Goal: Participate in discussion

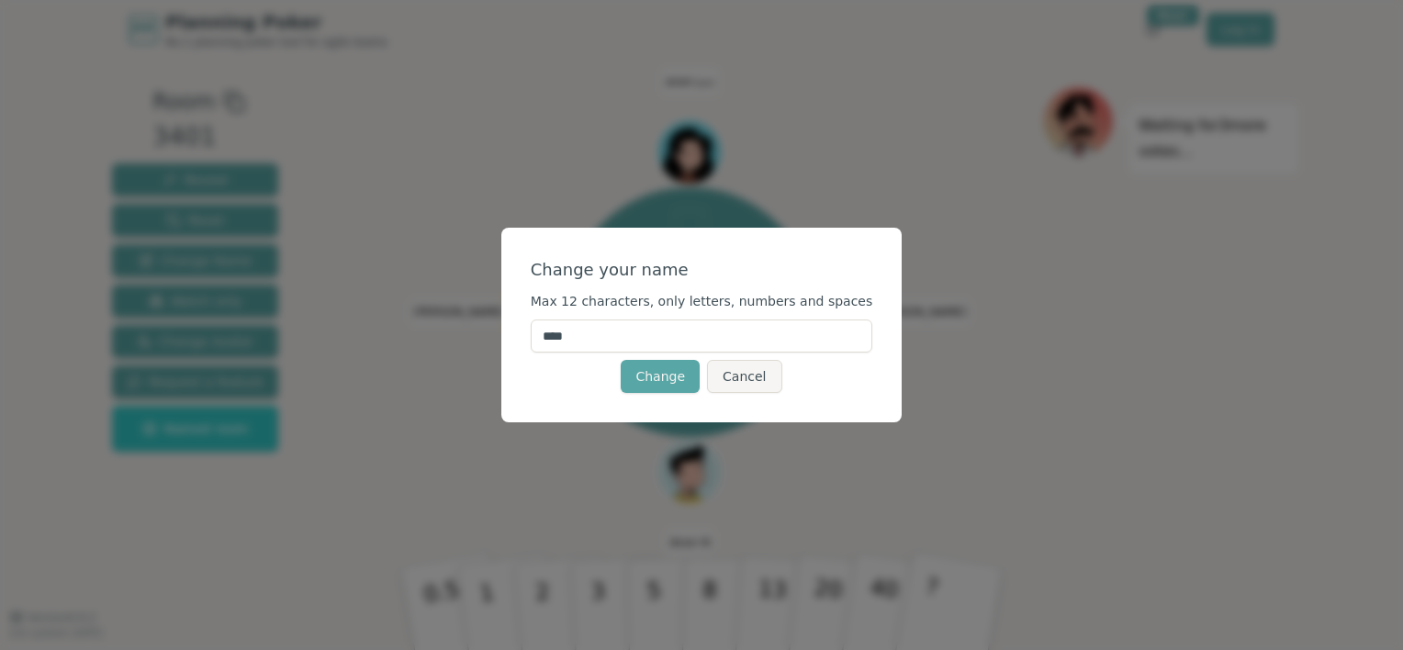
click at [665, 342] on input "****" at bounding box center [702, 335] width 342 height 33
type input "*"
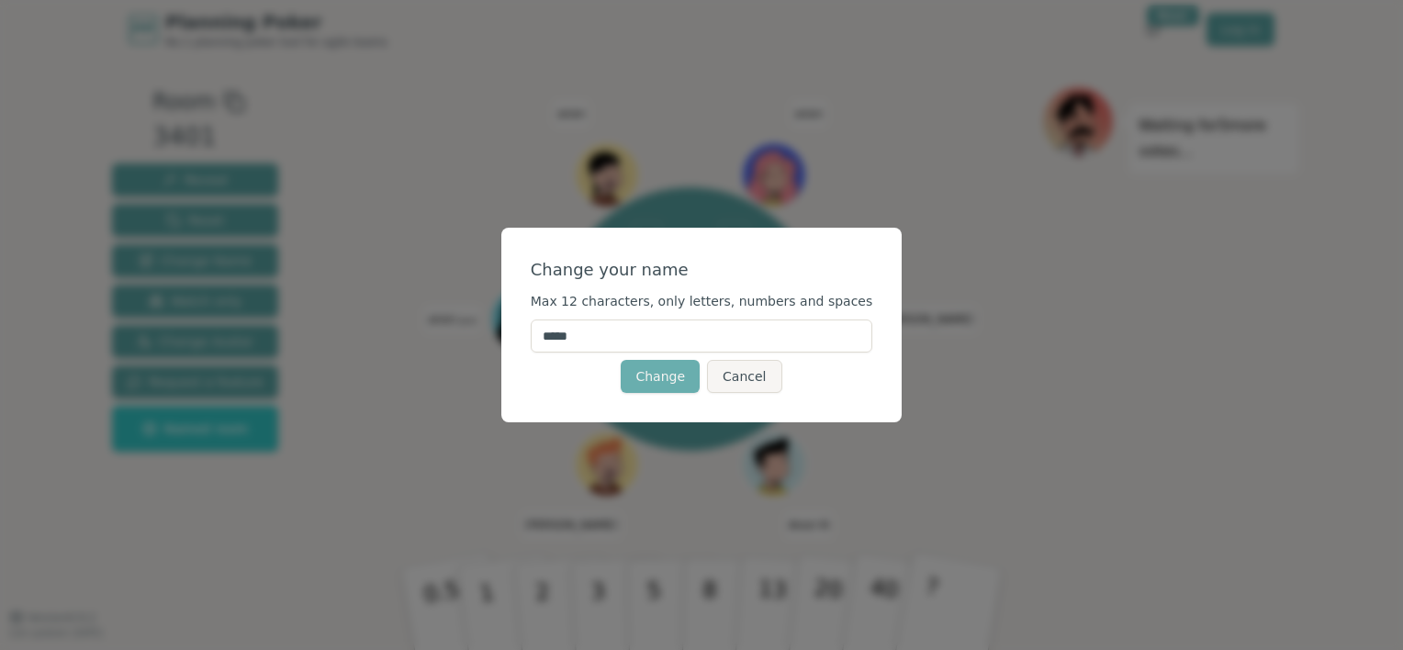
type input "*****"
click at [678, 369] on button "Change" at bounding box center [660, 376] width 79 height 33
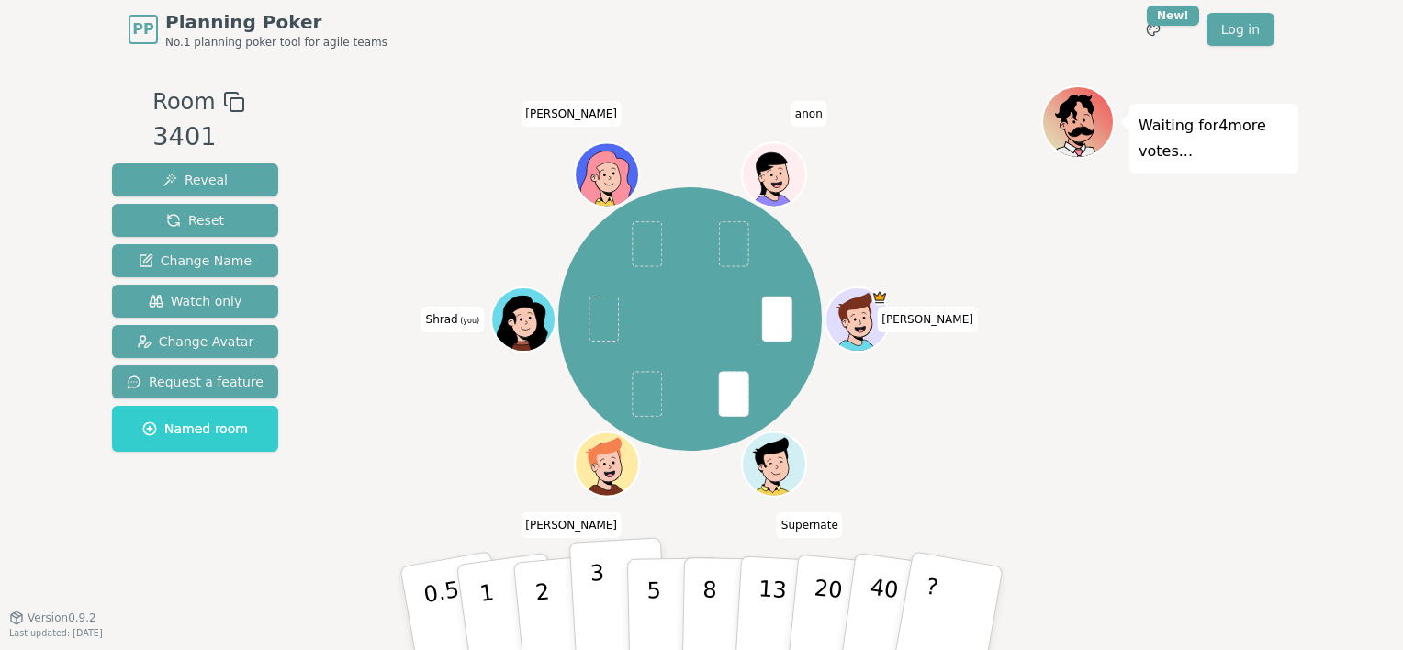
click at [612, 611] on button "3" at bounding box center [619, 608] width 100 height 143
click at [657, 591] on p "5" at bounding box center [654, 608] width 16 height 99
click at [596, 308] on span at bounding box center [603, 319] width 30 height 45
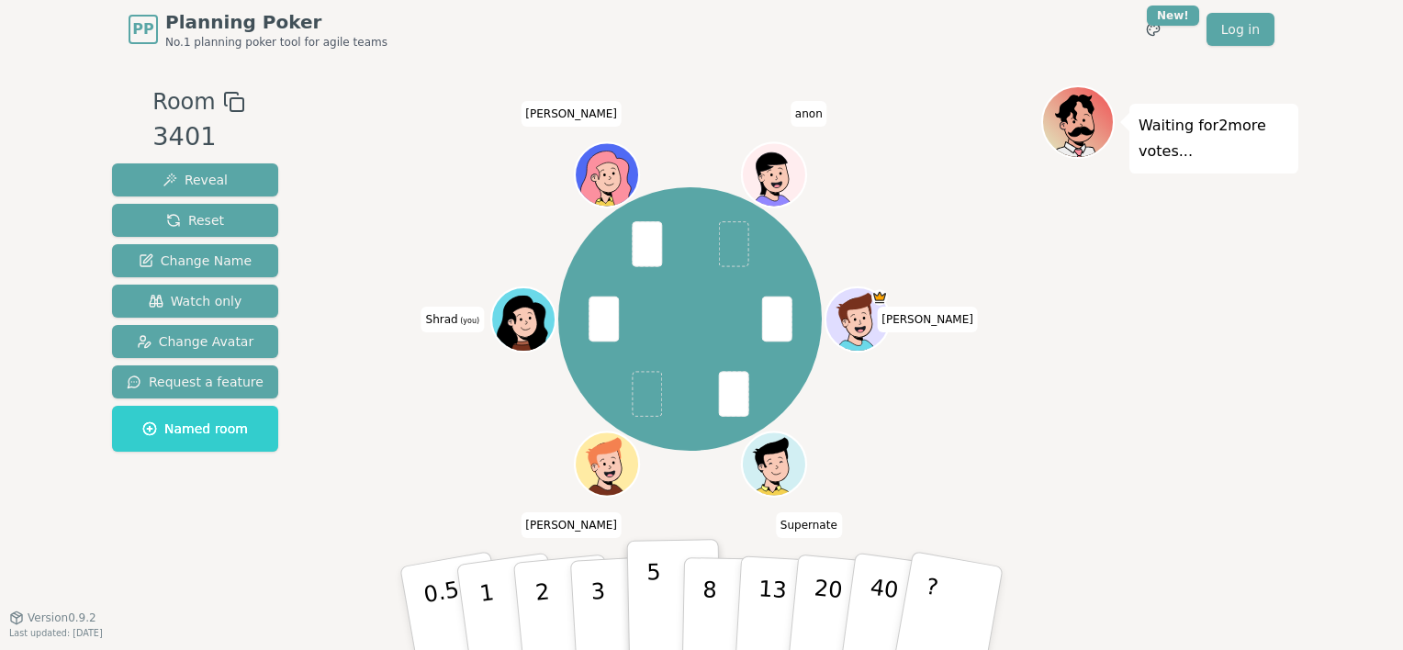
click at [654, 566] on p "5" at bounding box center [654, 608] width 16 height 99
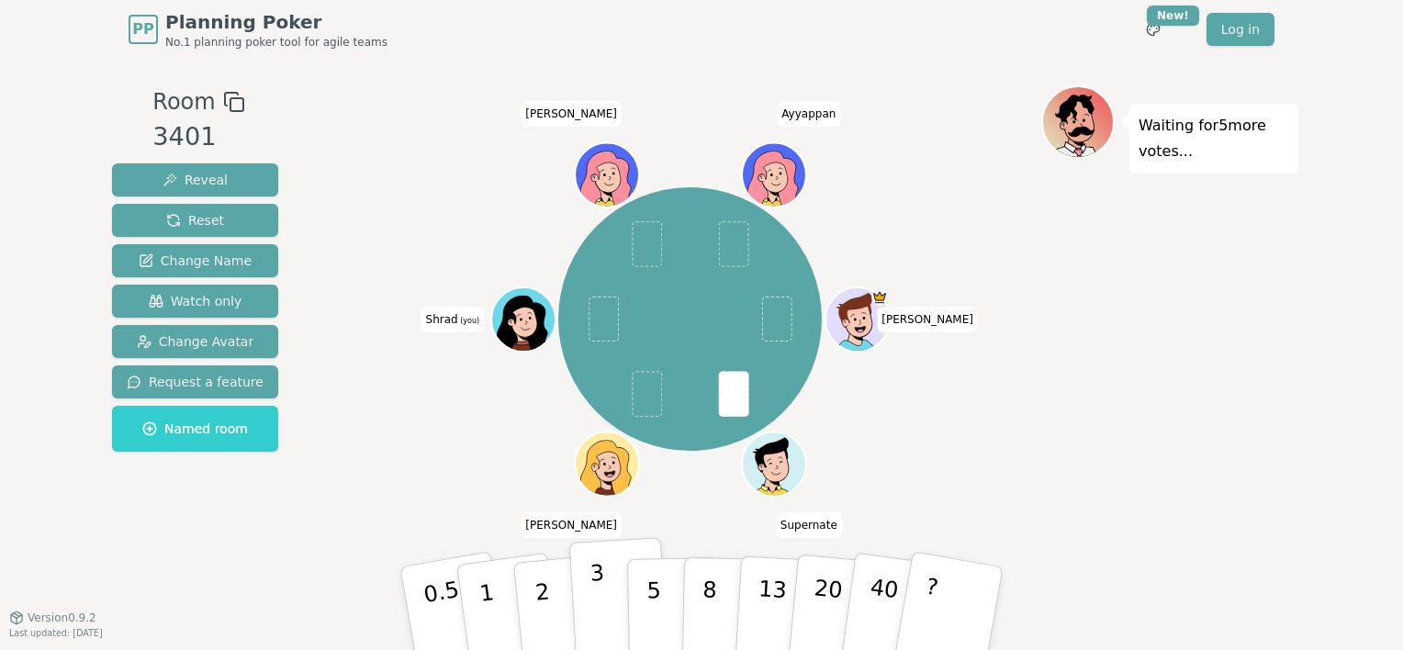
click at [595, 603] on p "3" at bounding box center [599, 610] width 20 height 100
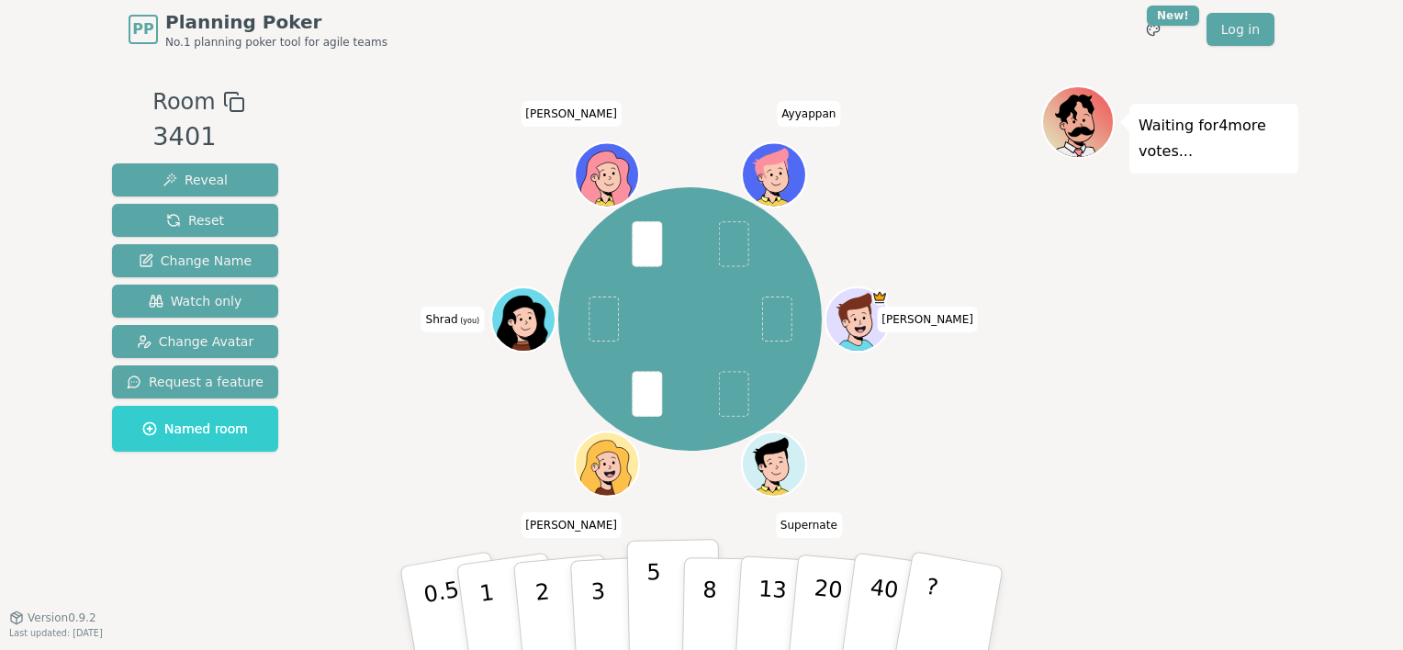
click at [658, 591] on button "5" at bounding box center [674, 609] width 95 height 140
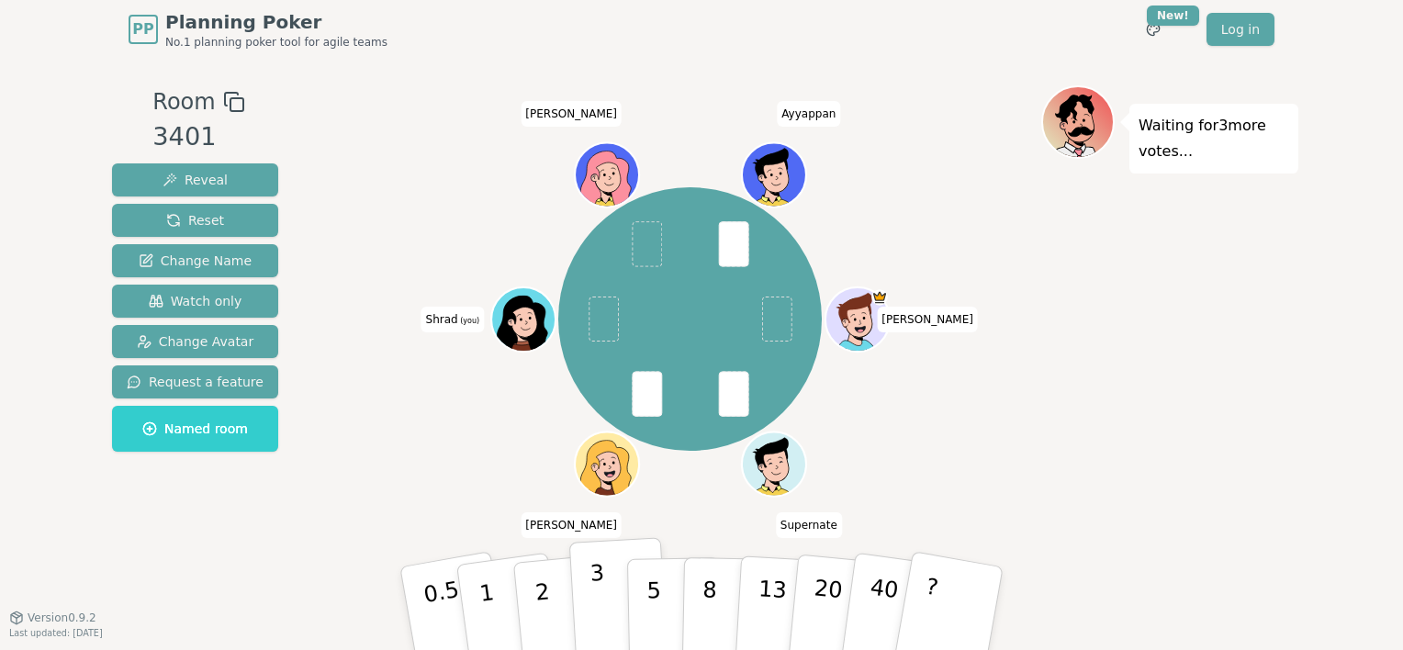
click at [606, 599] on button "3" at bounding box center [619, 608] width 100 height 143
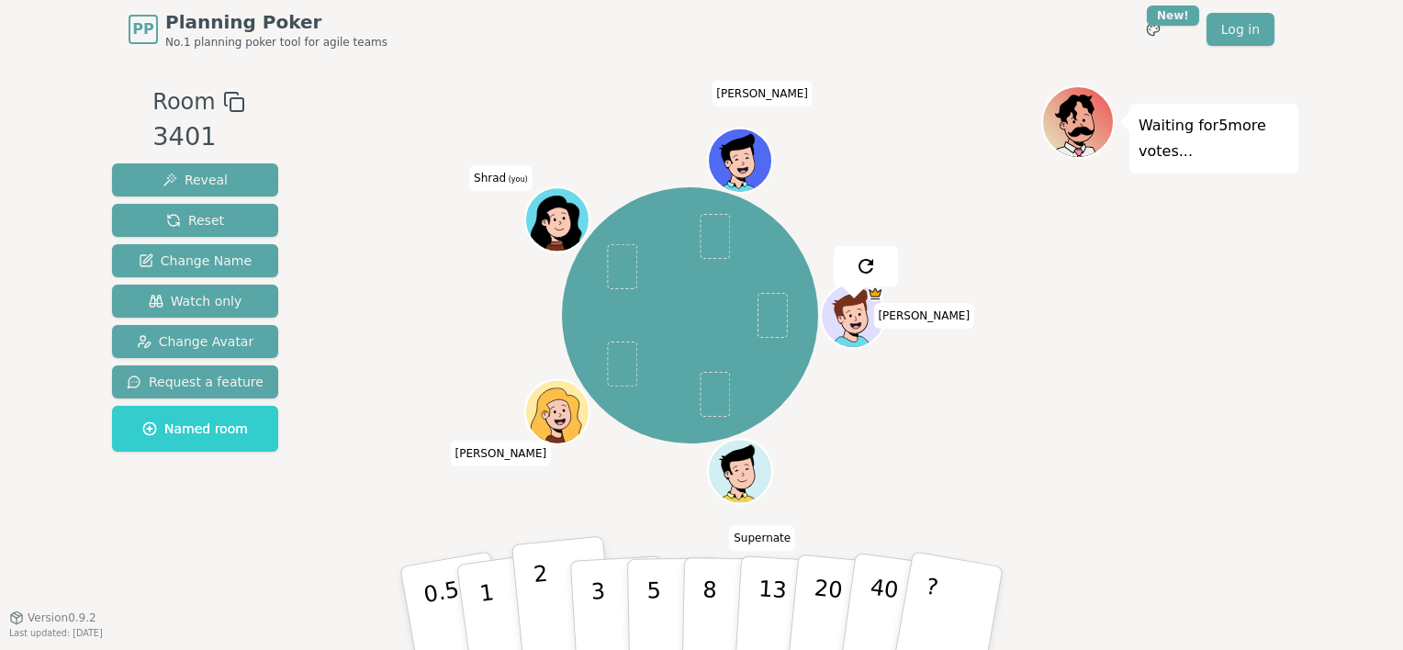
click at [551, 599] on button "2" at bounding box center [563, 609] width 105 height 146
drag, startPoint x: 551, startPoint y: 599, endPoint x: 995, endPoint y: 389, distance: 491.2
click at [995, 389] on div "Room 3401 Reveal Reset Change Name Watch only Change Avatar Request a feature N…" at bounding box center [701, 337] width 1193 height 505
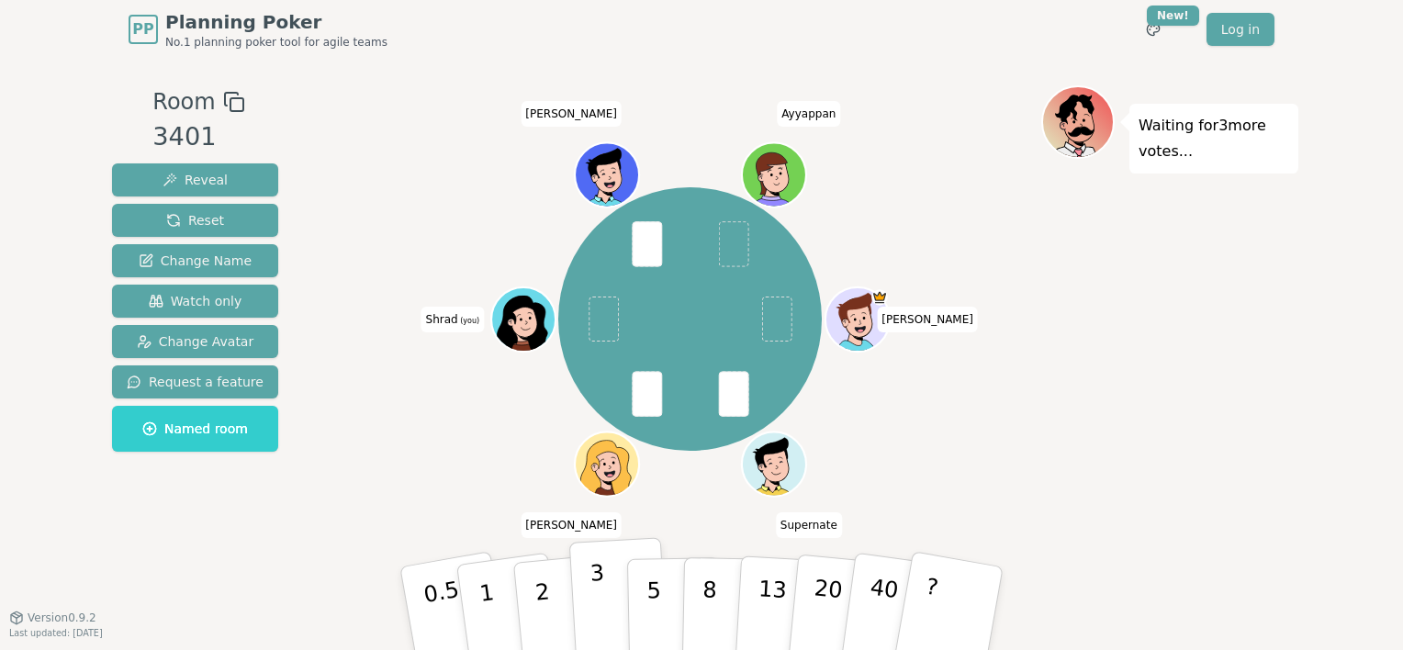
click at [593, 595] on p "3" at bounding box center [599, 610] width 20 height 100
click at [542, 602] on p "2" at bounding box center [544, 611] width 24 height 100
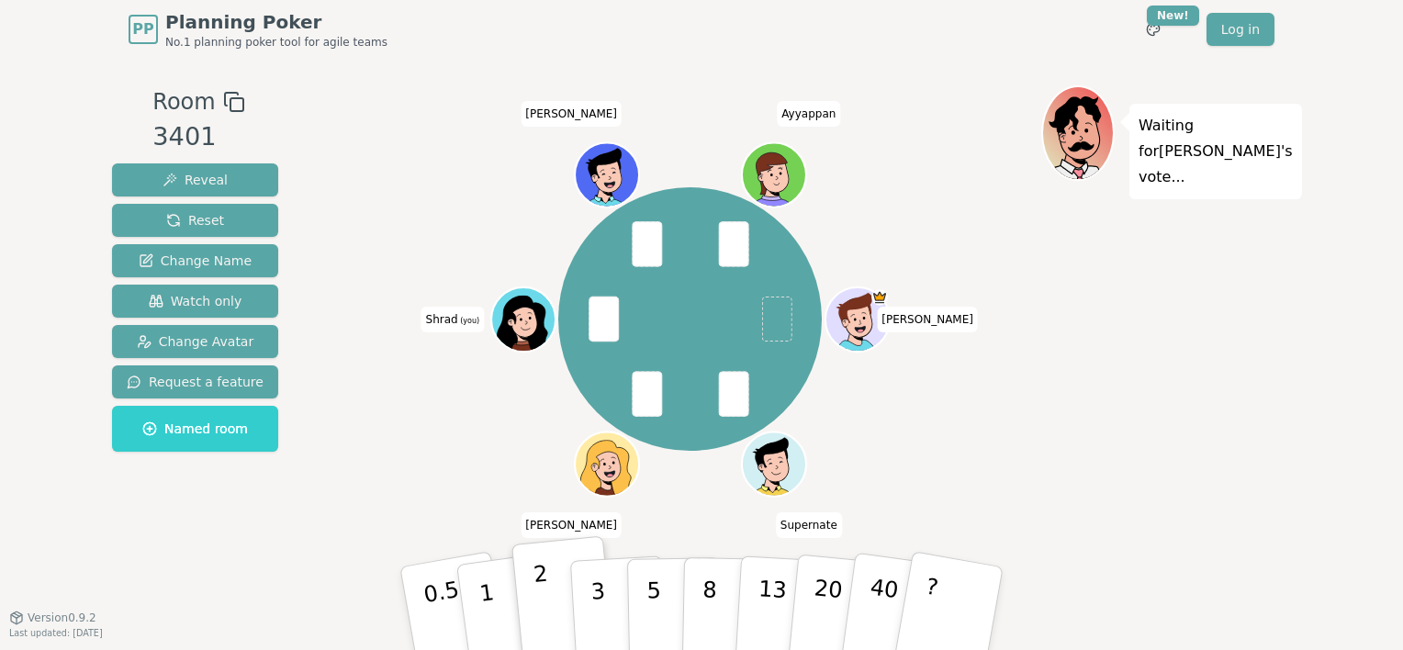
click at [542, 602] on p "2" at bounding box center [544, 611] width 24 height 100
click at [514, 437] on div "Dave Supernate Beth Shrad (you) Altaf Ayyappan" at bounding box center [690, 318] width 702 height 401
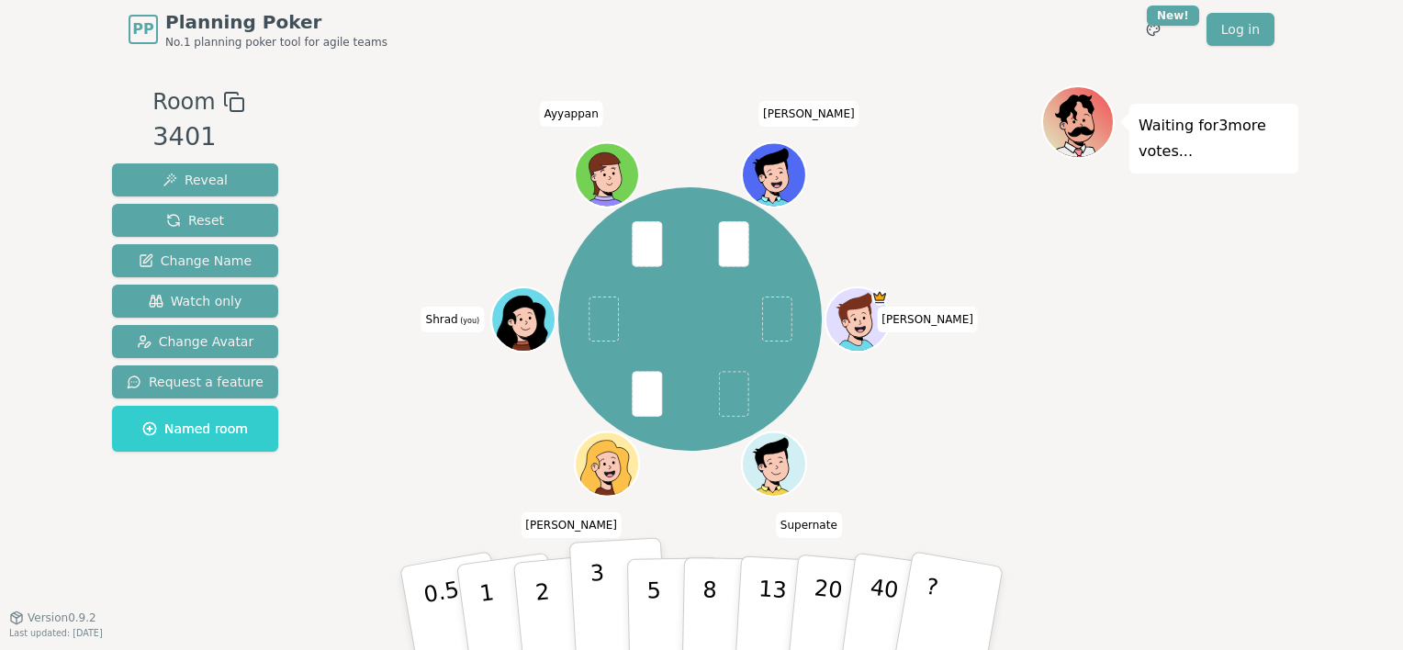
click at [603, 592] on button "3" at bounding box center [619, 608] width 100 height 143
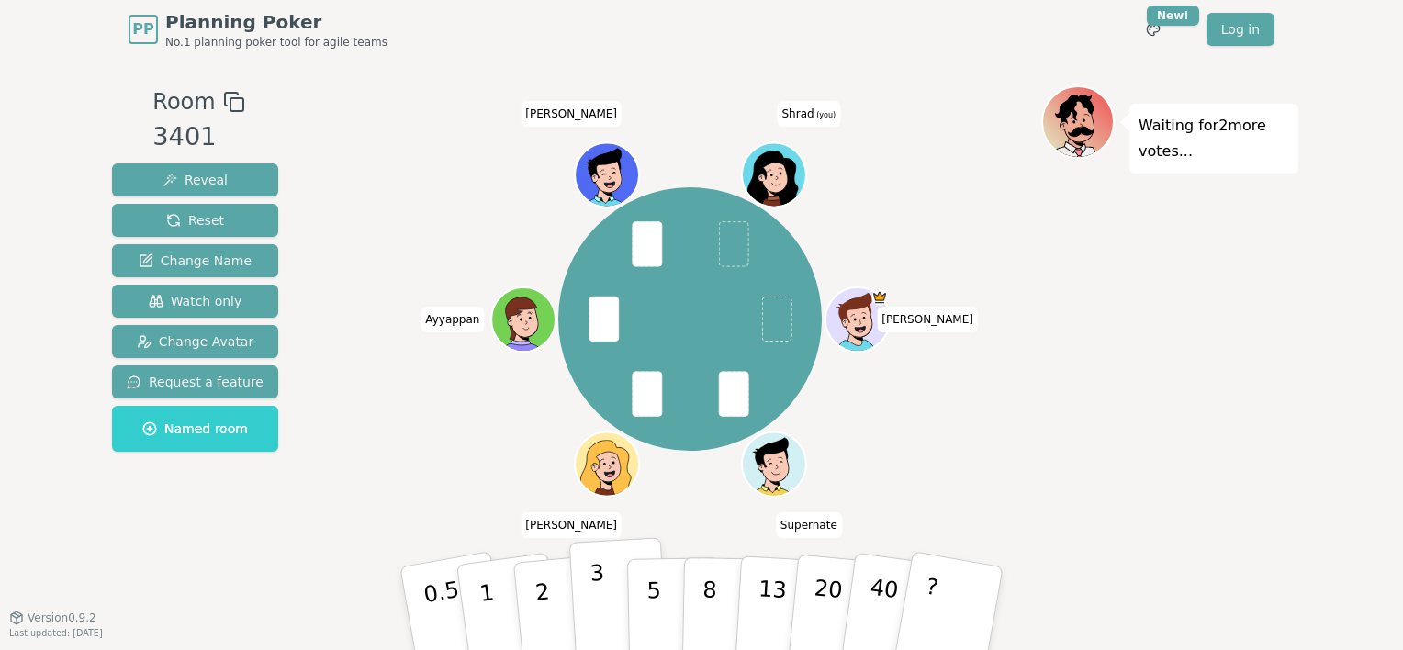
click at [610, 588] on button "3" at bounding box center [619, 608] width 100 height 143
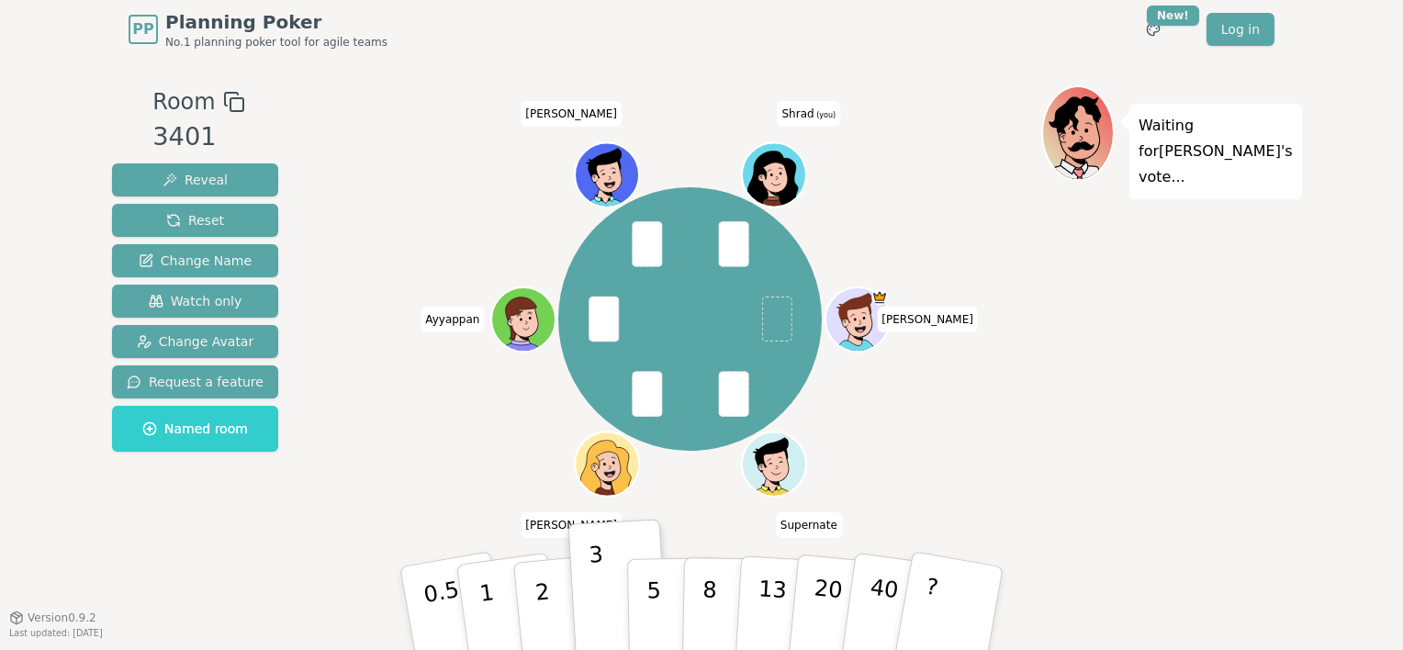
click at [1034, 397] on div "[PERSON_NAME] Supernate [PERSON_NAME] [PERSON_NAME] (you)" at bounding box center [690, 318] width 702 height 401
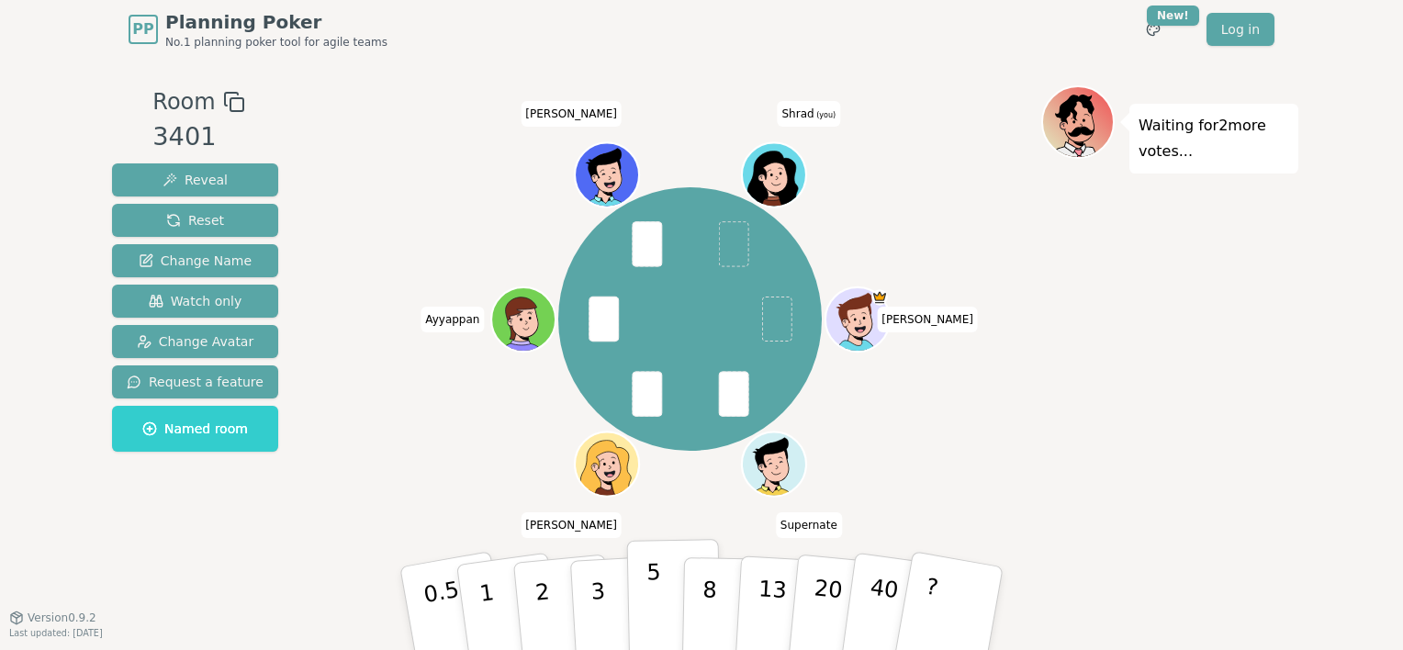
click at [644, 604] on button "5" at bounding box center [674, 609] width 95 height 140
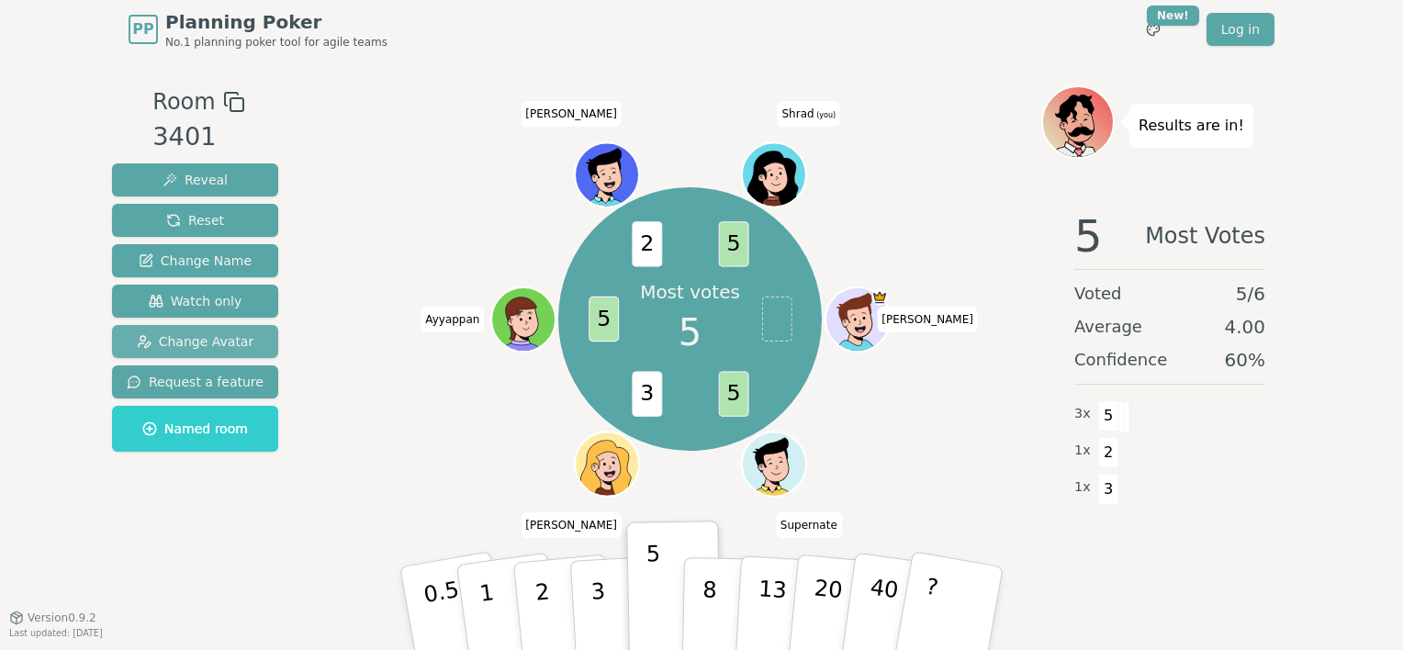
click at [206, 345] on span "Change Avatar" at bounding box center [196, 341] width 118 height 18
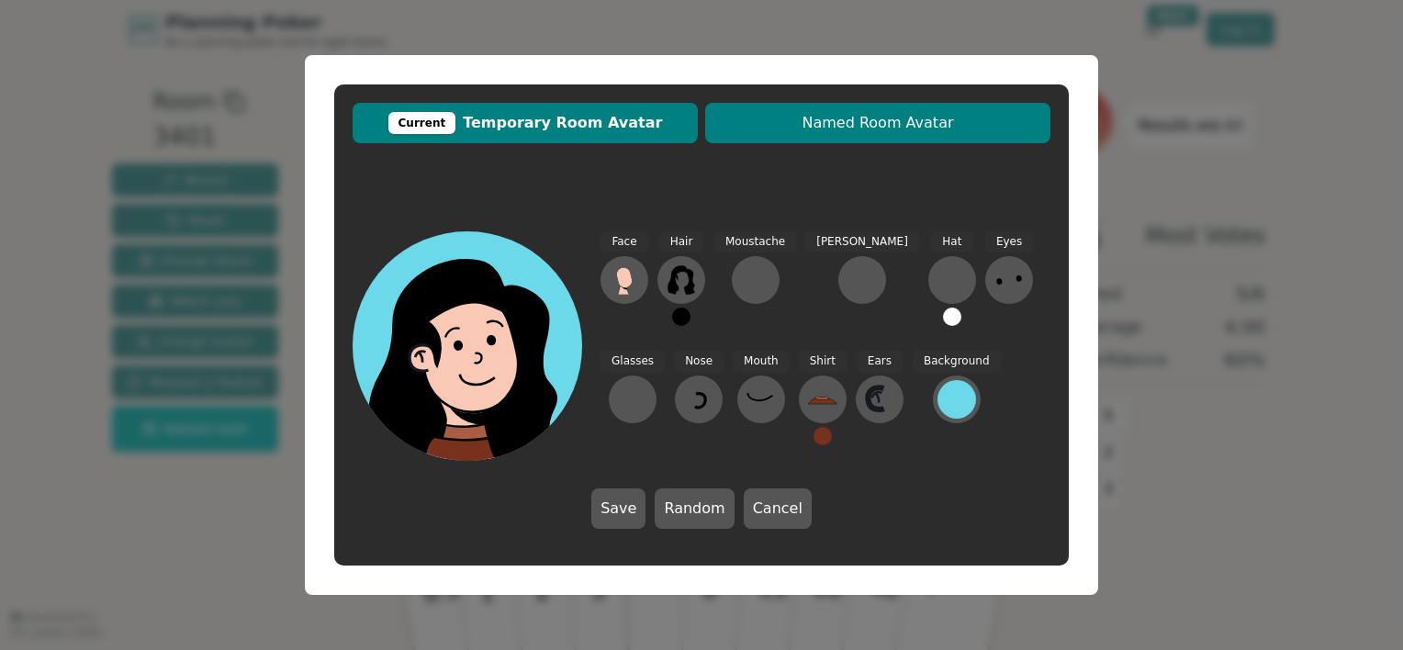
click at [899, 126] on span "Named Room Avatar" at bounding box center [877, 123] width 327 height 22
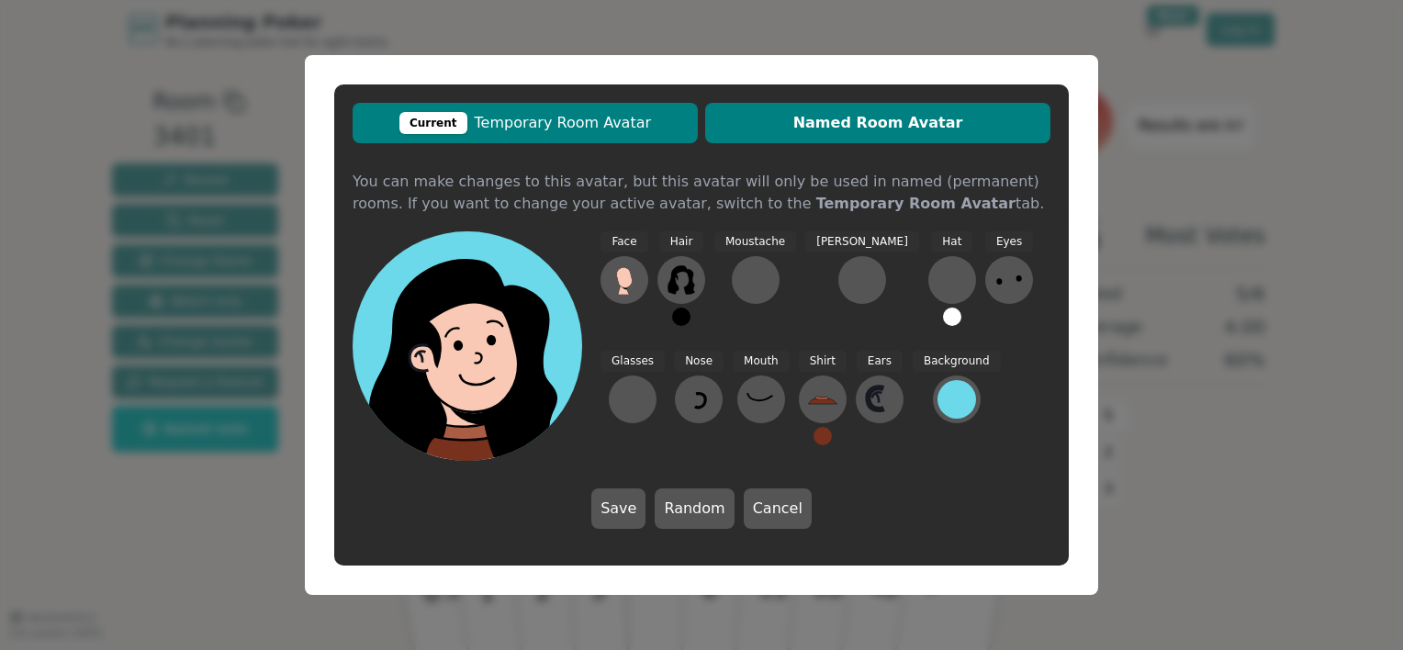
click at [636, 129] on span "Current Temporary Room Avatar" at bounding box center [525, 123] width 327 height 22
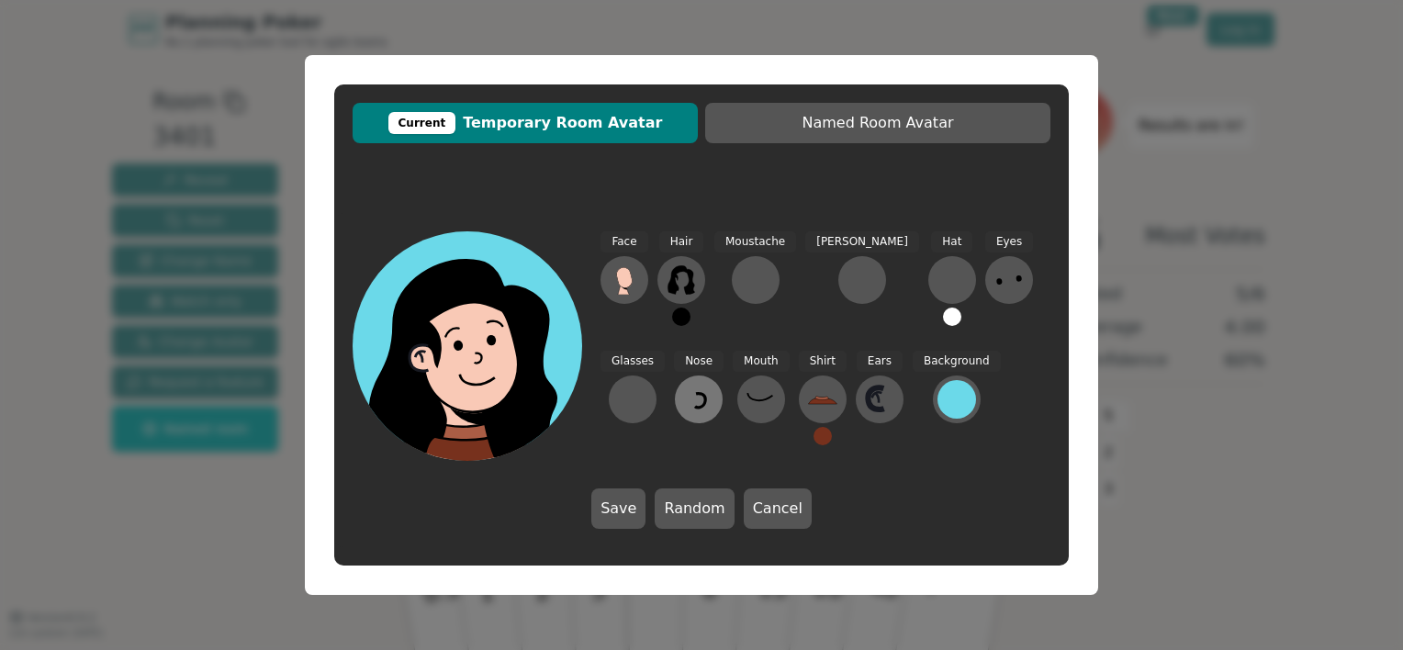
click at [684, 410] on icon at bounding box center [698, 399] width 29 height 29
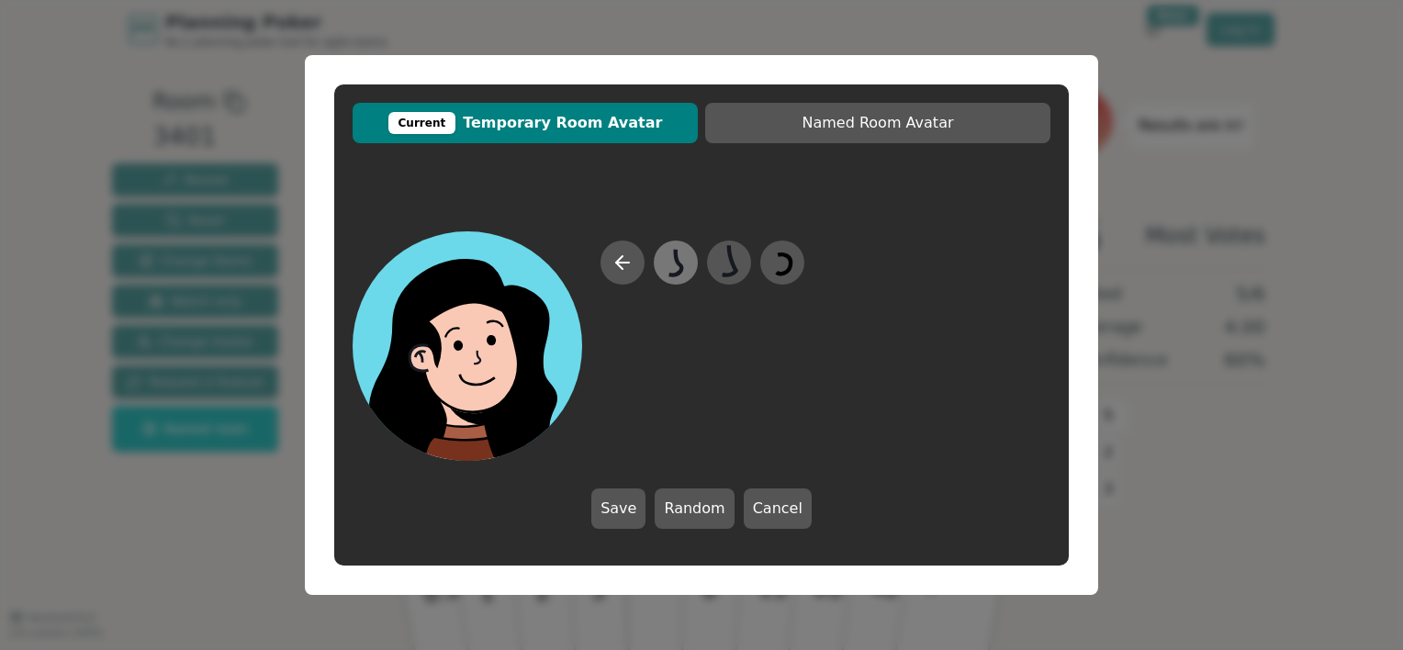
click at [684, 272] on icon at bounding box center [675, 262] width 36 height 41
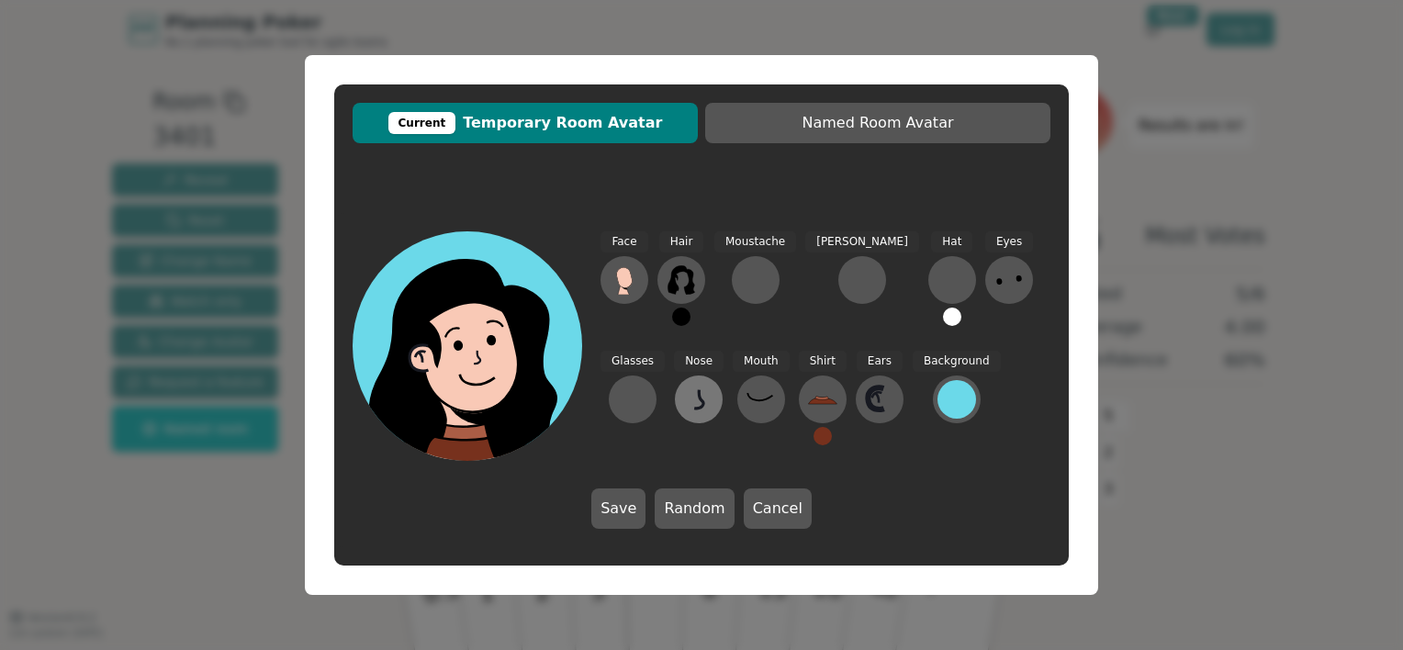
click at [684, 400] on icon at bounding box center [698, 399] width 29 height 29
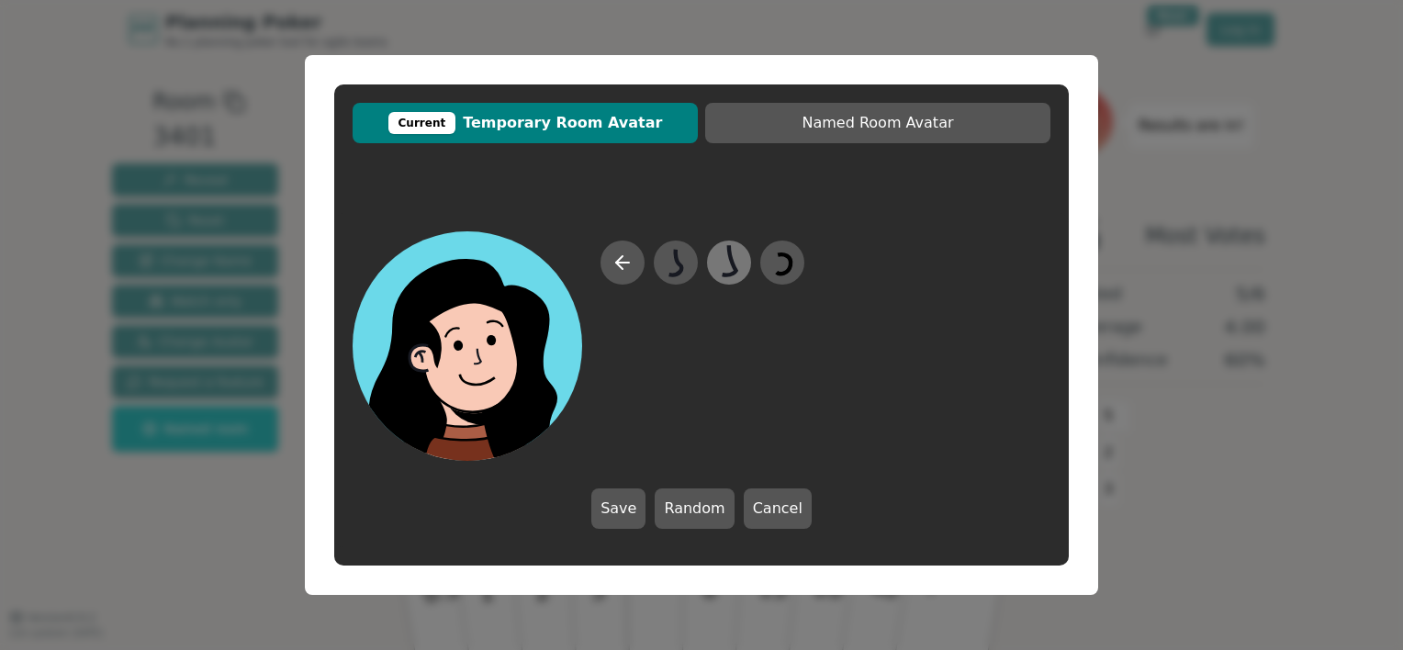
click at [735, 270] on icon at bounding box center [730, 260] width 14 height 30
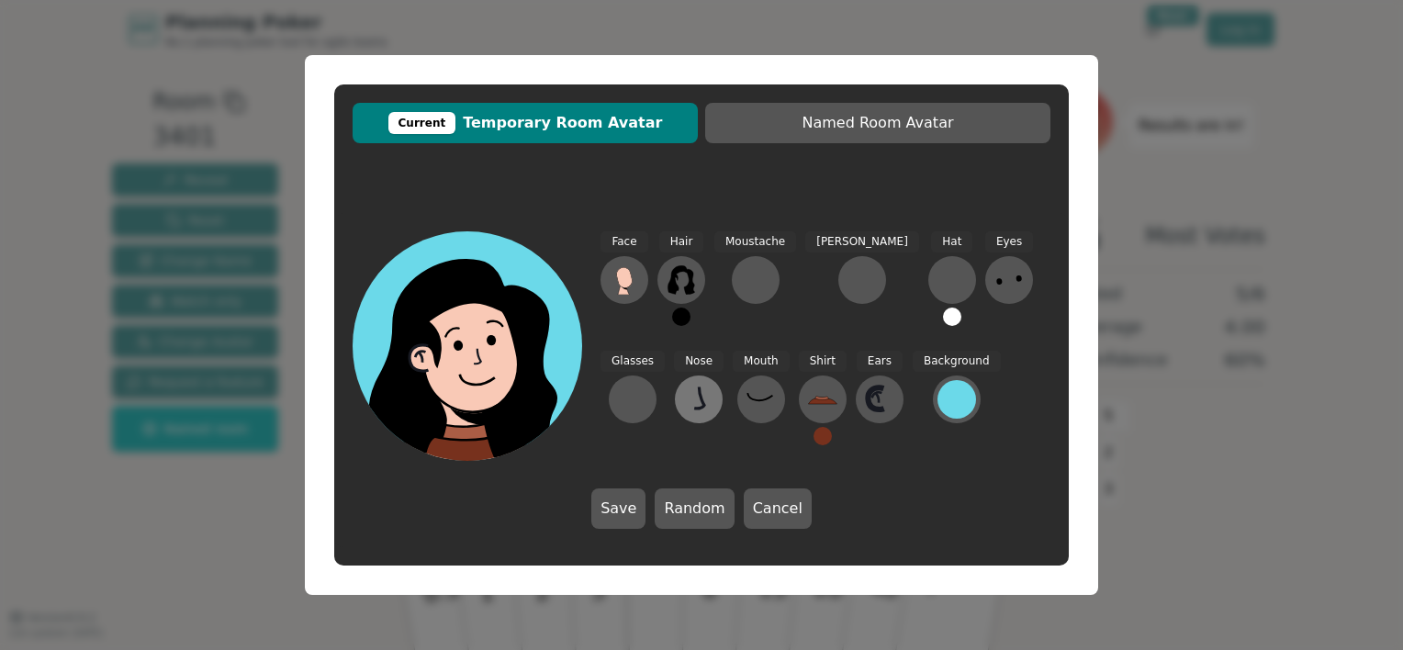
click at [675, 398] on button at bounding box center [699, 399] width 48 height 48
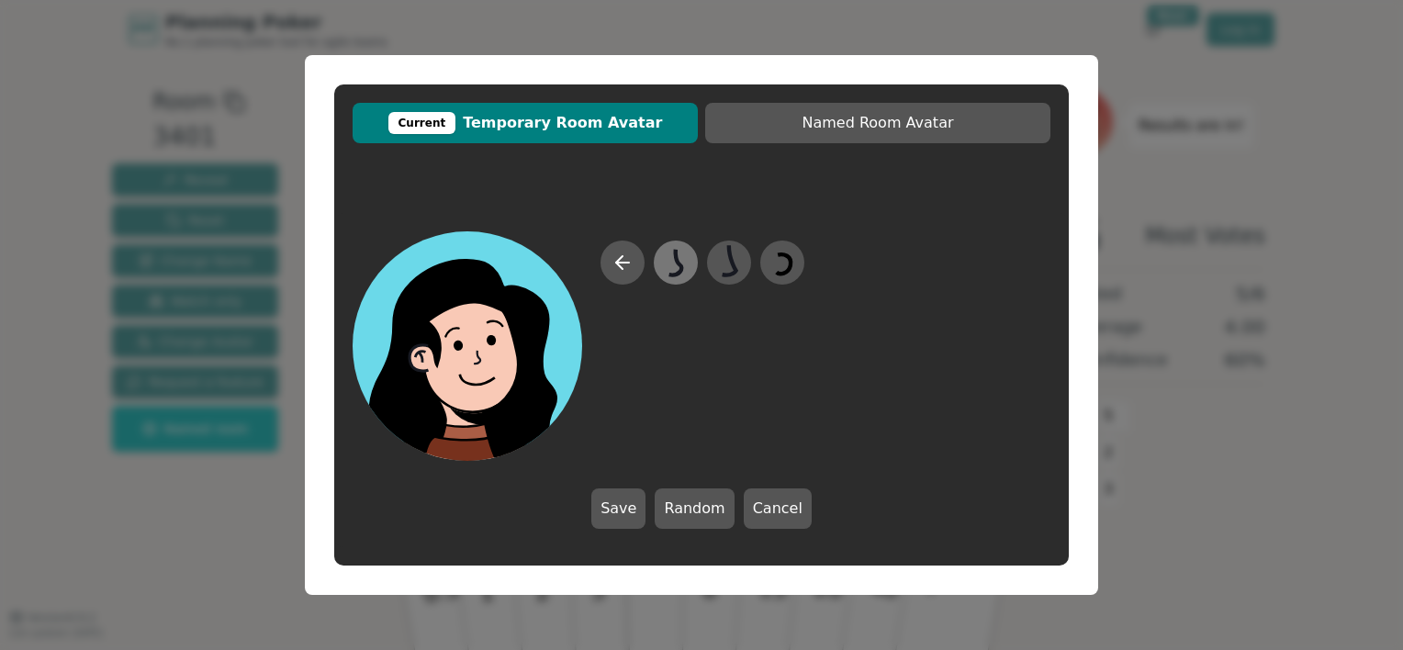
click at [696, 268] on div at bounding box center [675, 262] width 51 height 59
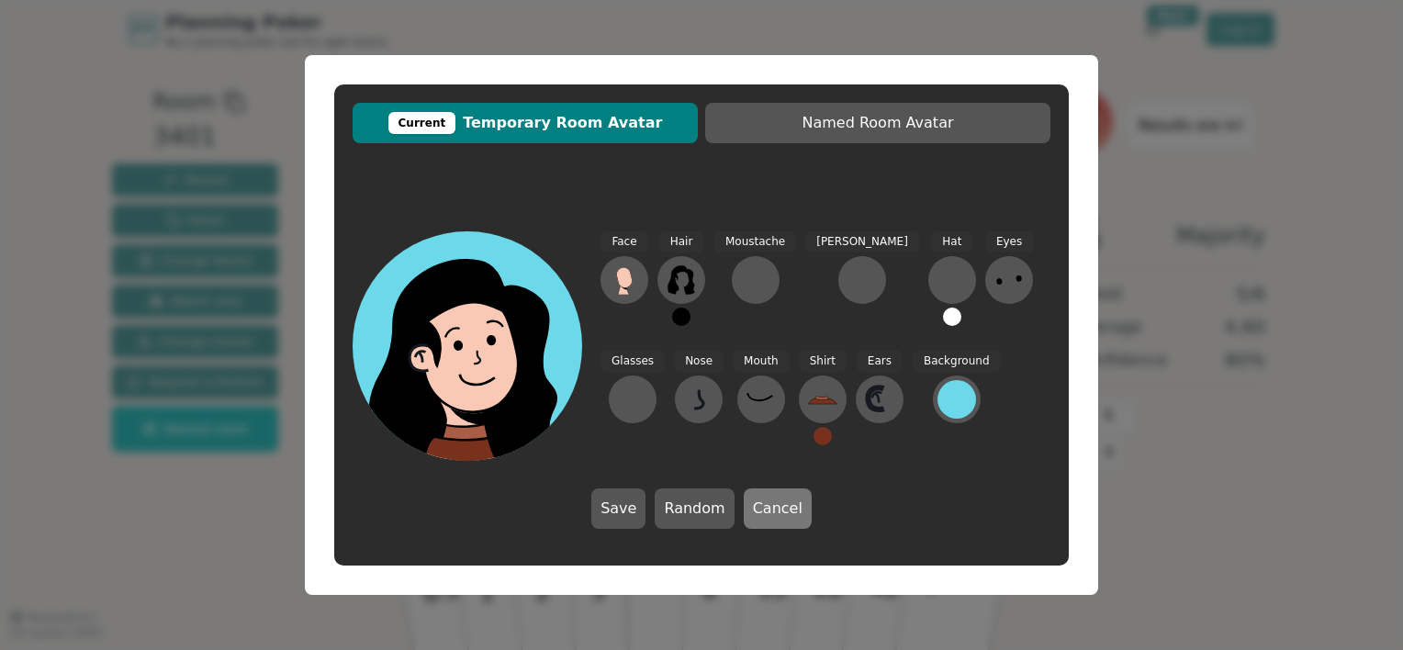
click at [760, 507] on button "Cancel" at bounding box center [778, 508] width 68 height 40
